Goal: Task Accomplishment & Management: Manage account settings

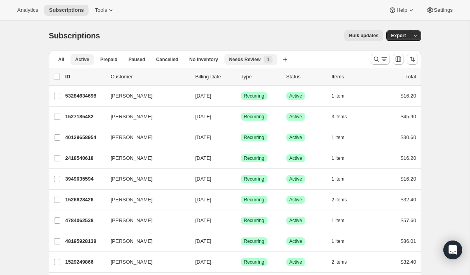
click at [254, 61] on span "Needs Review" at bounding box center [245, 59] width 32 height 6
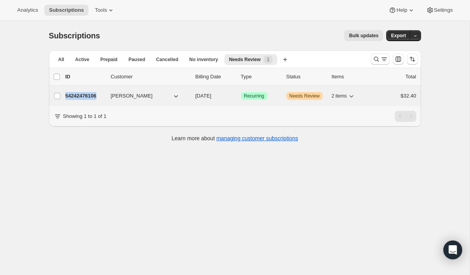
drag, startPoint x: 102, startPoint y: 95, endPoint x: 66, endPoint y: 97, distance: 36.1
click at [66, 97] on p "54242476106" at bounding box center [84, 96] width 39 height 8
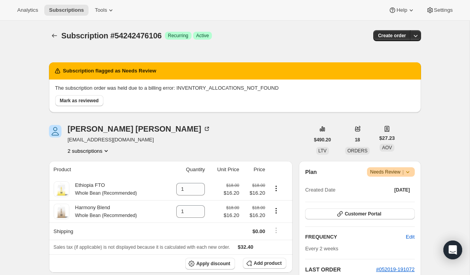
click at [155, 34] on span "Subscription #54242476106" at bounding box center [111, 35] width 100 height 9
copy span "54242476106"
